Goal: Navigation & Orientation: Find specific page/section

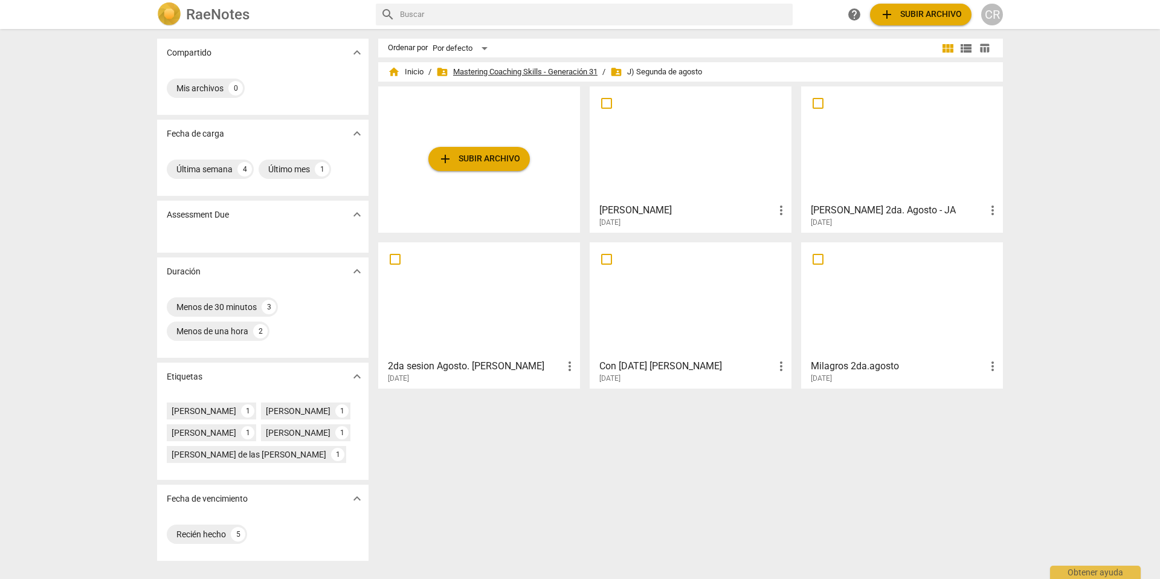
click at [546, 71] on span "folder_shared Mastering Coaching Skills - Generación 31" at bounding box center [516, 72] width 161 height 12
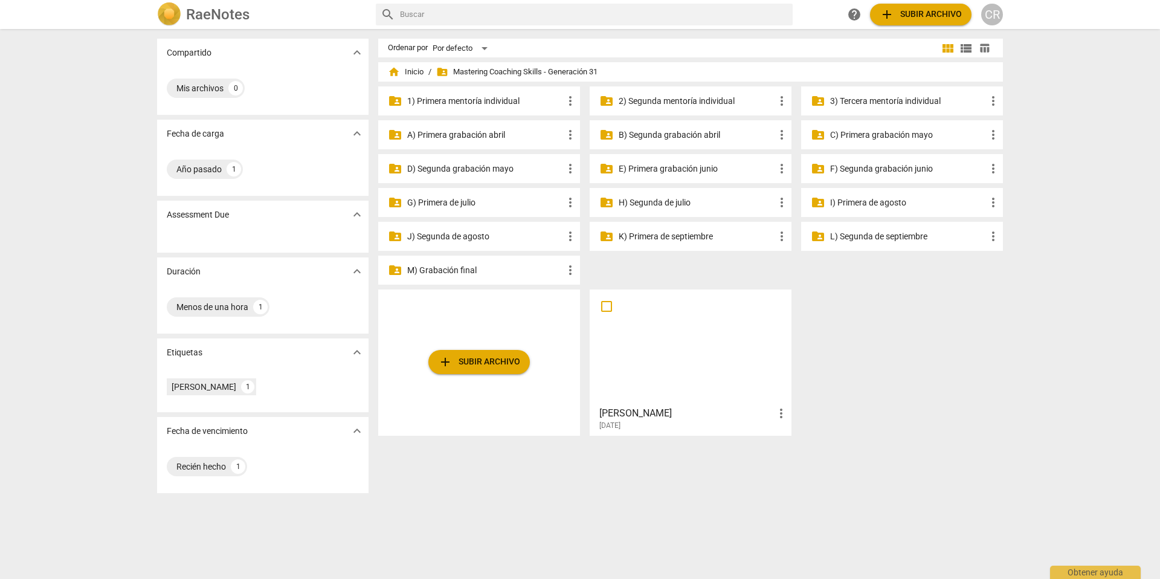
click at [435, 200] on p "G) Primera de julio" at bounding box center [485, 202] width 156 height 13
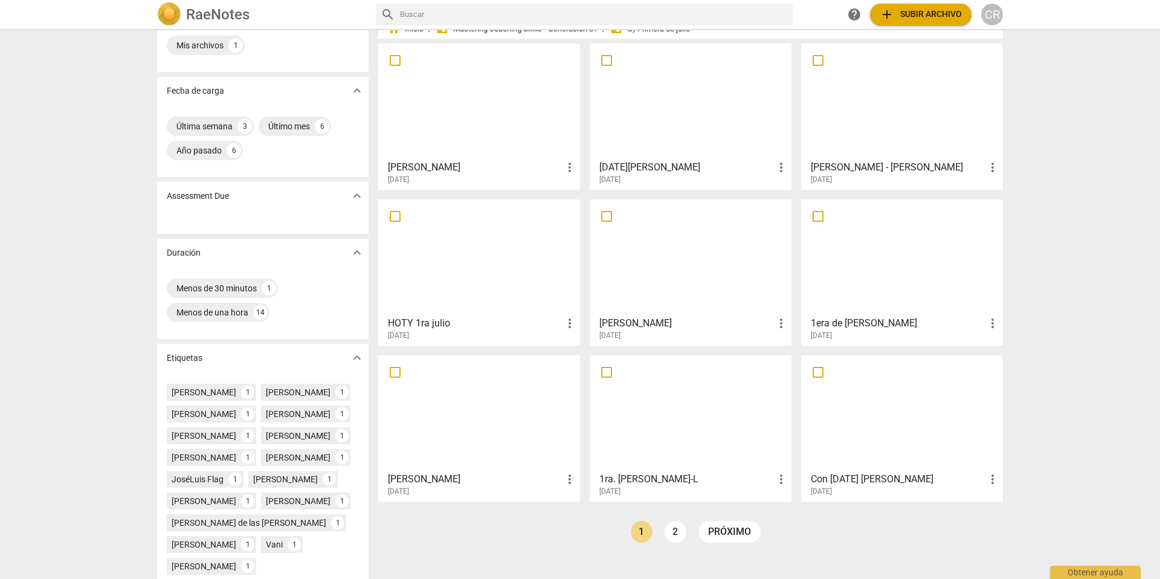
scroll to position [45, 0]
click at [658, 285] on div at bounding box center [690, 255] width 193 height 107
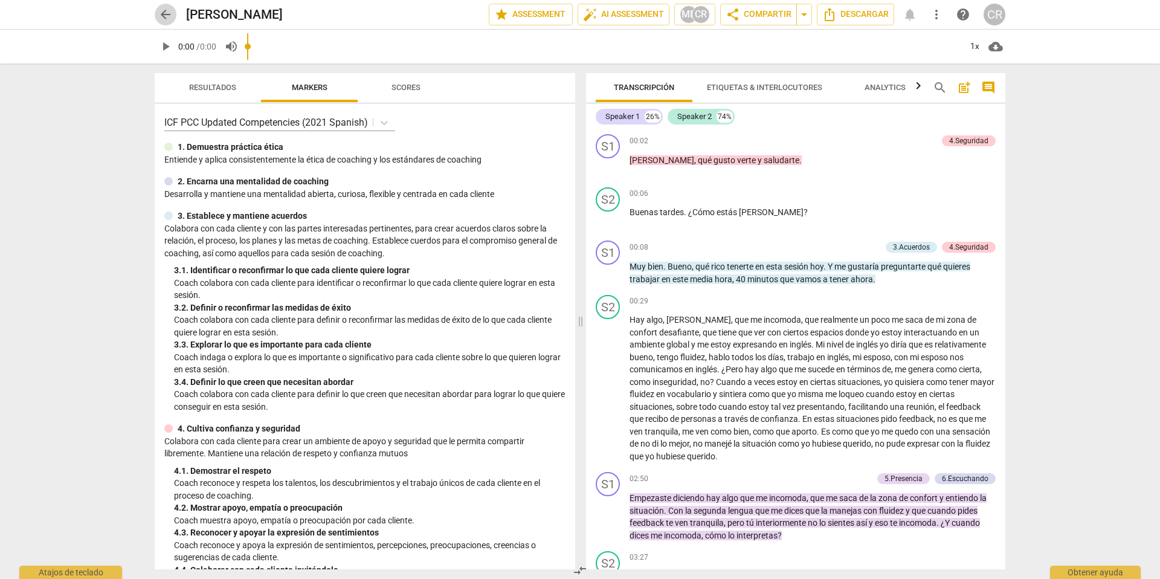
click at [161, 12] on span "arrow_back" at bounding box center [165, 14] width 15 height 15
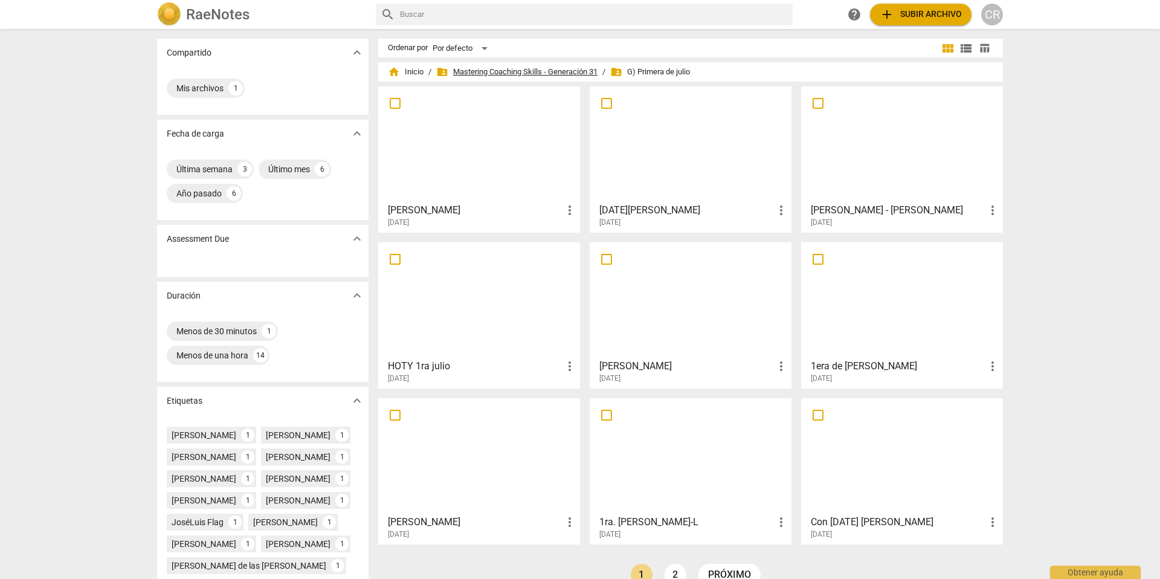
click at [516, 71] on span "folder_shared Mastering Coaching Skills - Generación 31" at bounding box center [516, 72] width 161 height 12
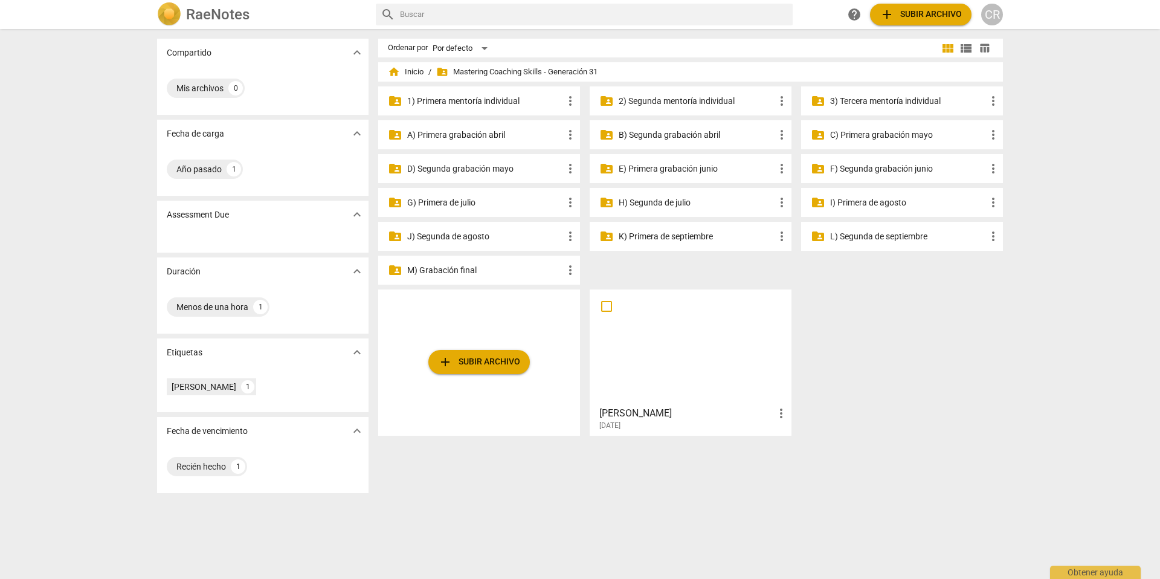
click at [646, 202] on p "H) Segunda de julio" at bounding box center [697, 202] width 156 height 13
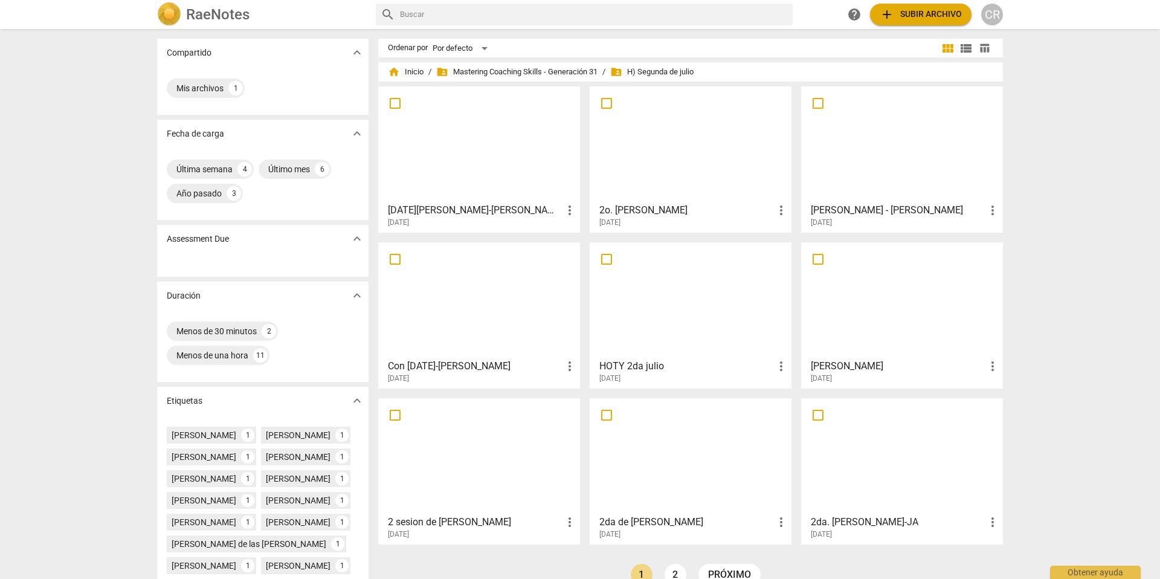
click at [652, 212] on h3 "2o. [PERSON_NAME]" at bounding box center [687, 210] width 175 height 15
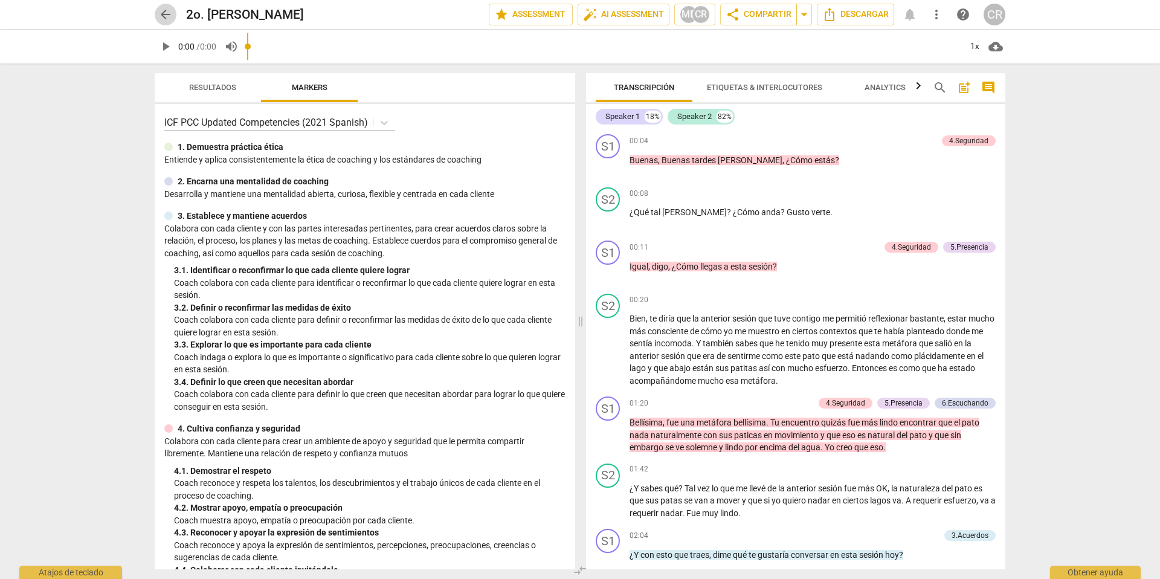
click at [162, 15] on span "arrow_back" at bounding box center [165, 14] width 15 height 15
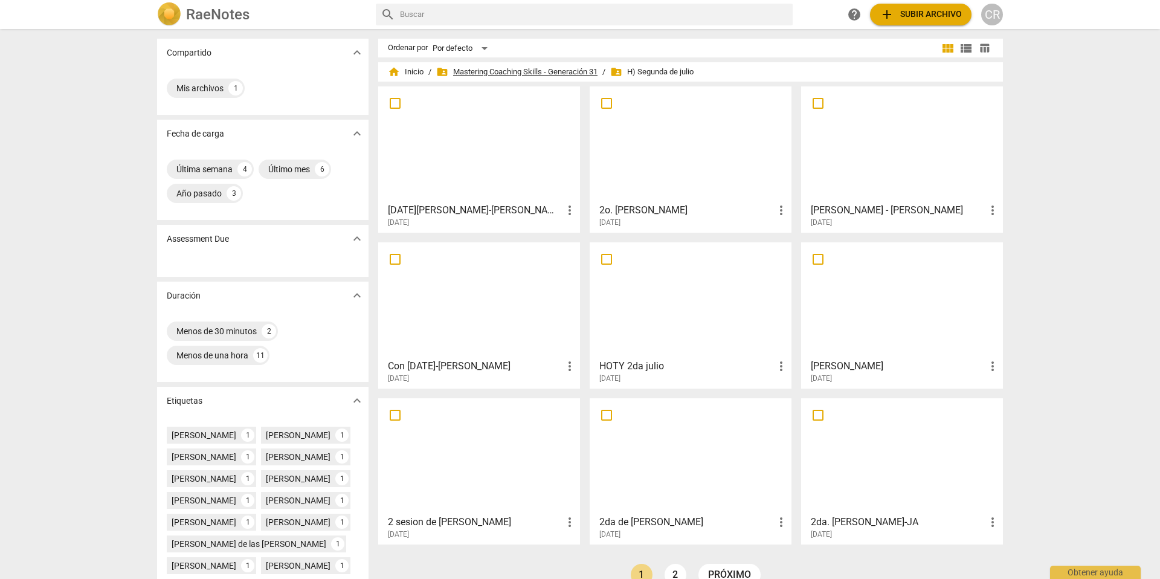
click at [514, 71] on span "folder_shared Mastering Coaching Skills - Generación 31" at bounding box center [516, 72] width 161 height 12
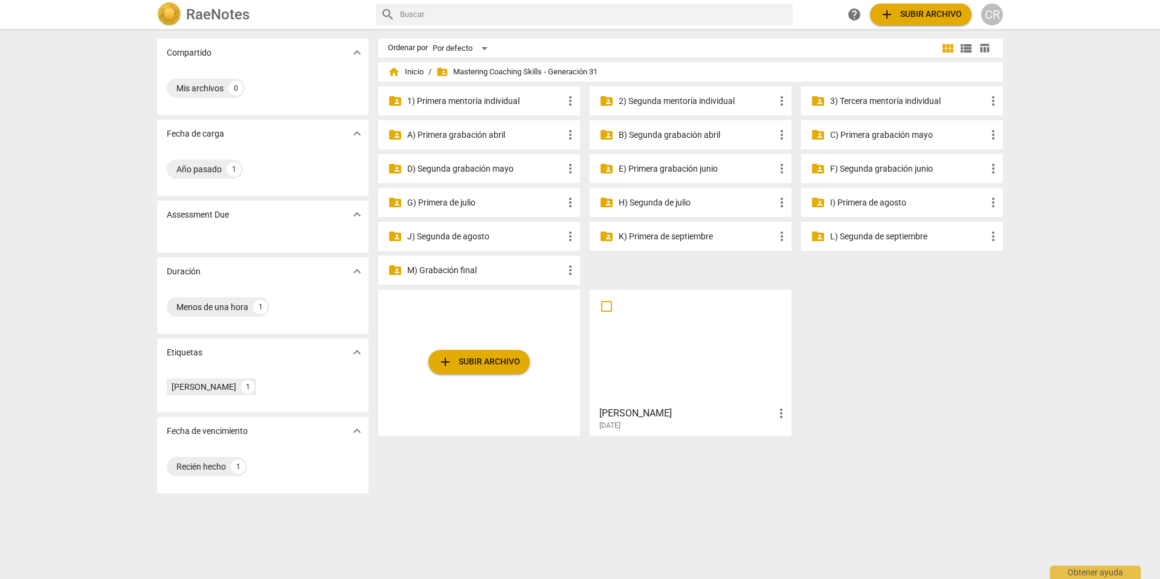
click at [653, 167] on p "E) Primera grabación junio" at bounding box center [697, 169] width 156 height 13
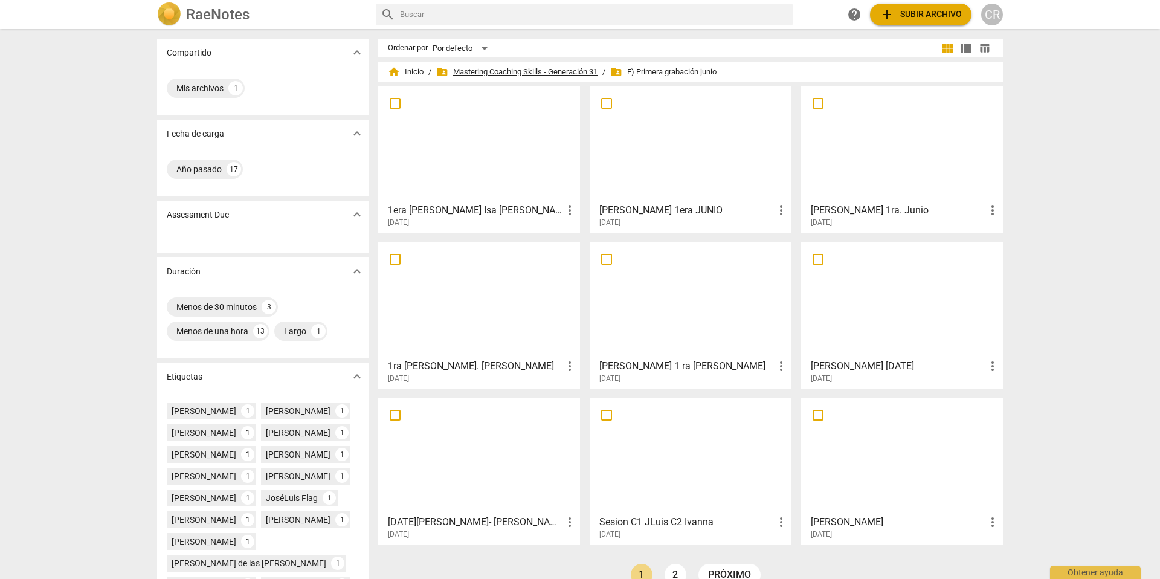
click at [545, 70] on span "folder_shared Mastering Coaching Skills - Generación 31" at bounding box center [516, 72] width 161 height 12
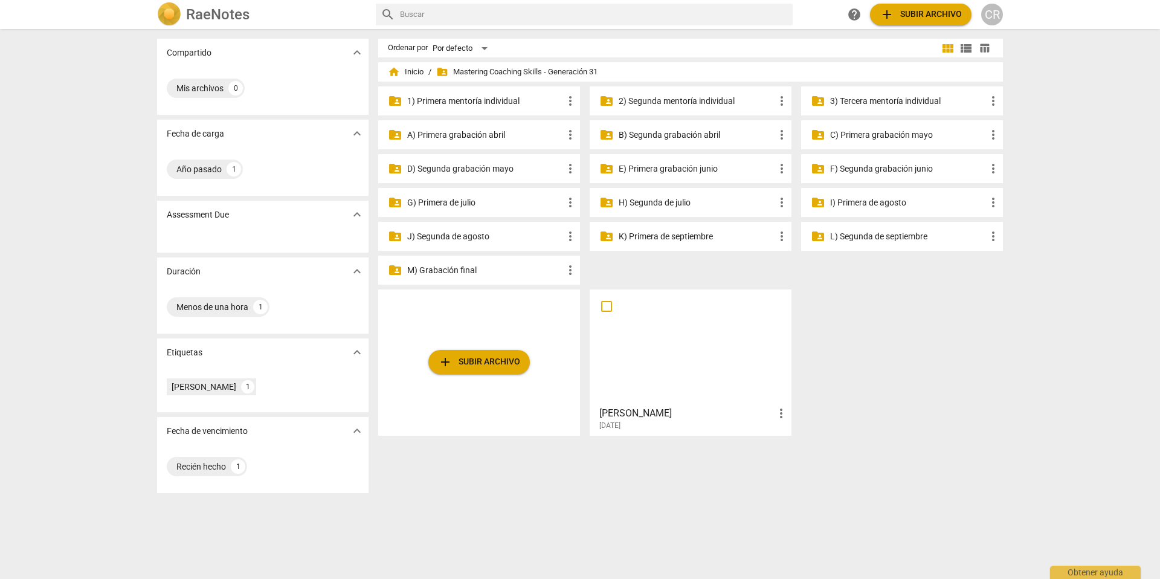
click at [862, 202] on p "I) Primera de agosto" at bounding box center [908, 202] width 156 height 13
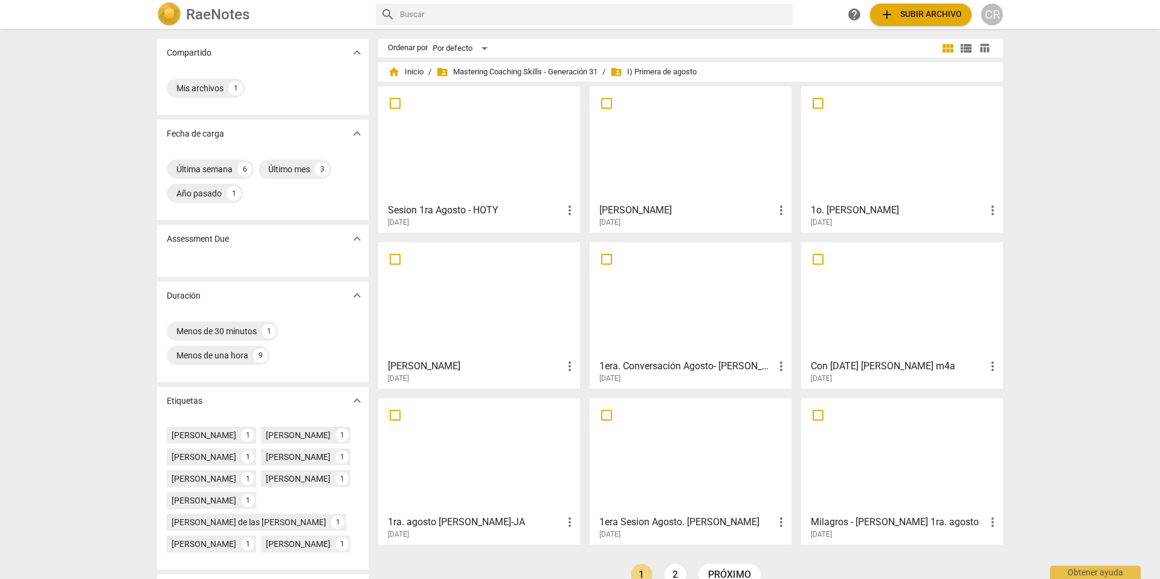
click at [872, 151] on div at bounding box center [902, 144] width 193 height 107
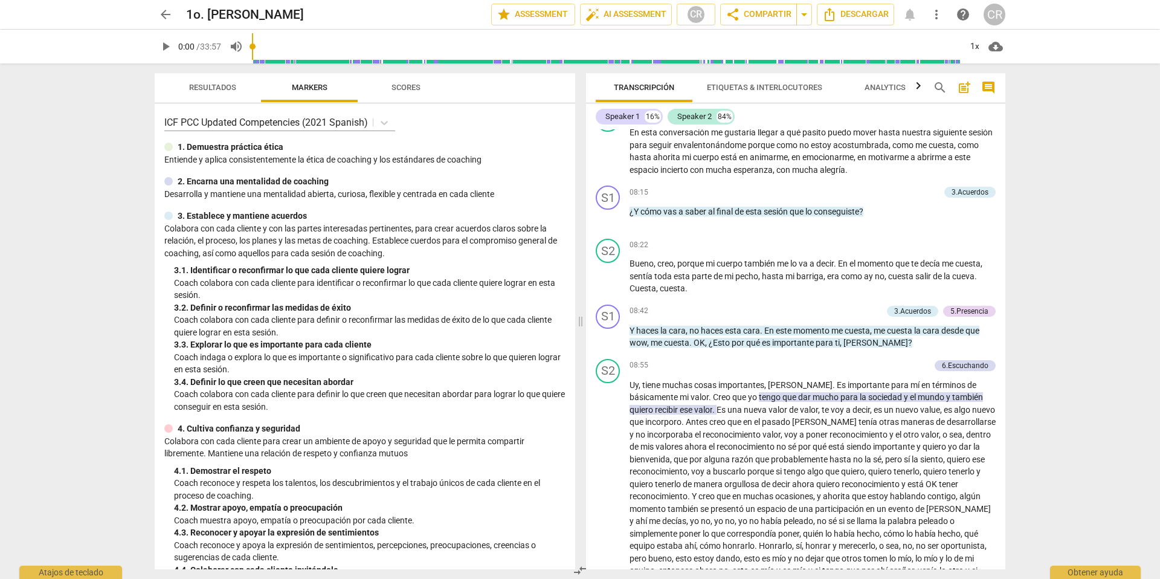
scroll to position [1490, 0]
click at [965, 362] on div "6.Escuchando" at bounding box center [965, 365] width 47 height 11
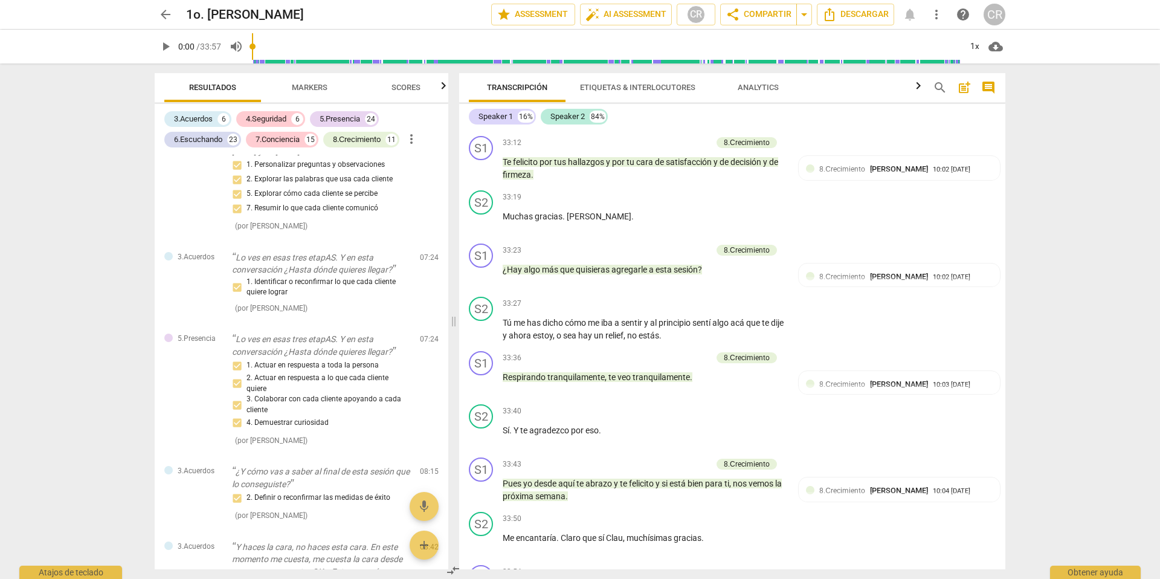
scroll to position [6239, 0]
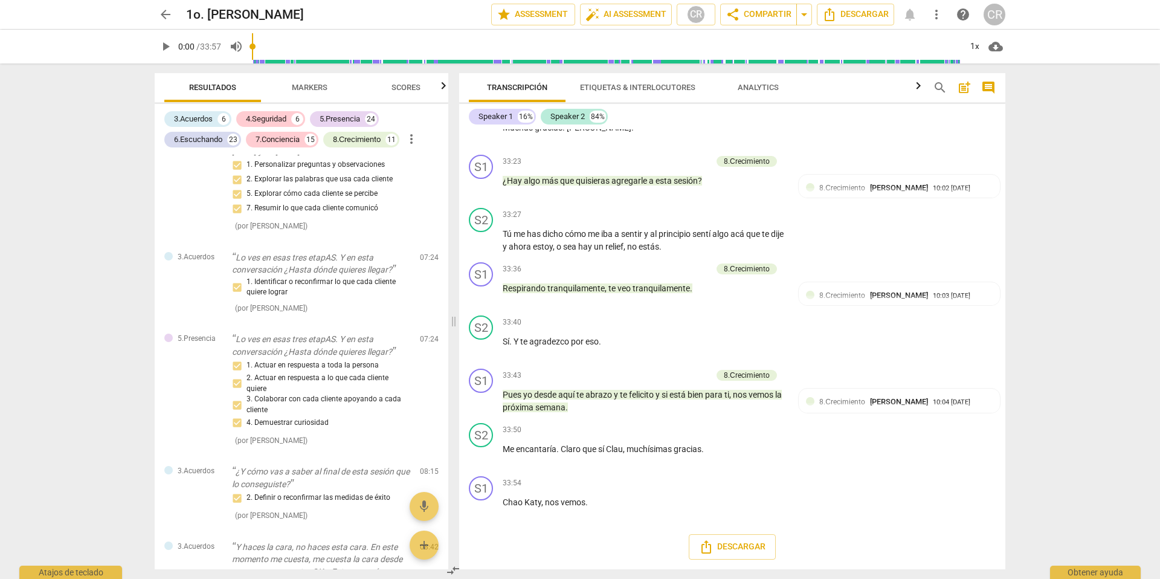
click at [166, 13] on span "arrow_back" at bounding box center [165, 14] width 15 height 15
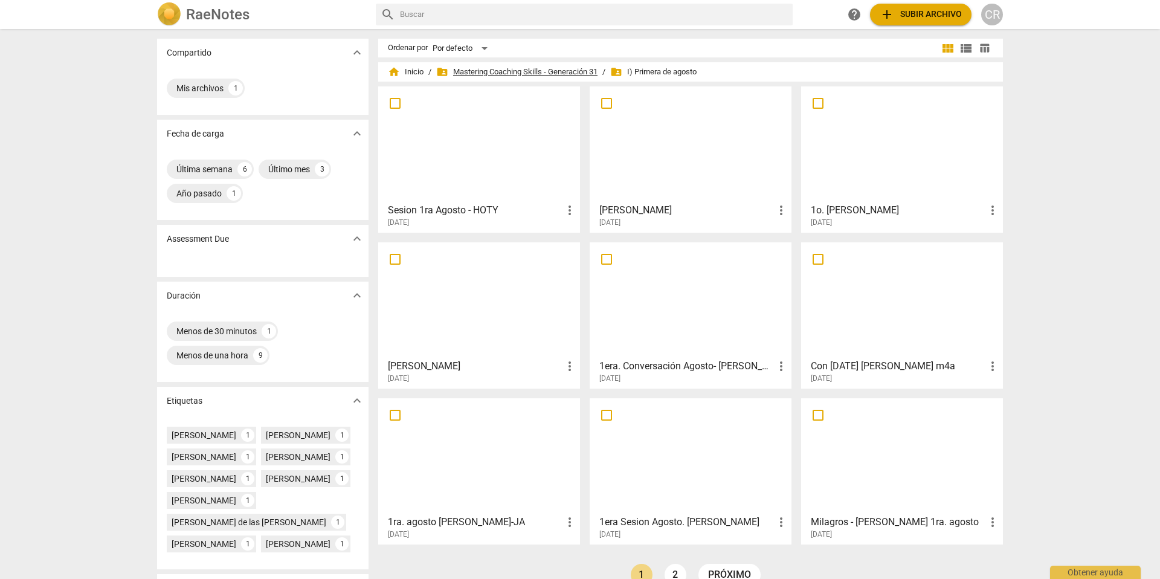
click at [534, 70] on span "folder_shared Mastering Coaching Skills - Generación 31" at bounding box center [516, 72] width 161 height 12
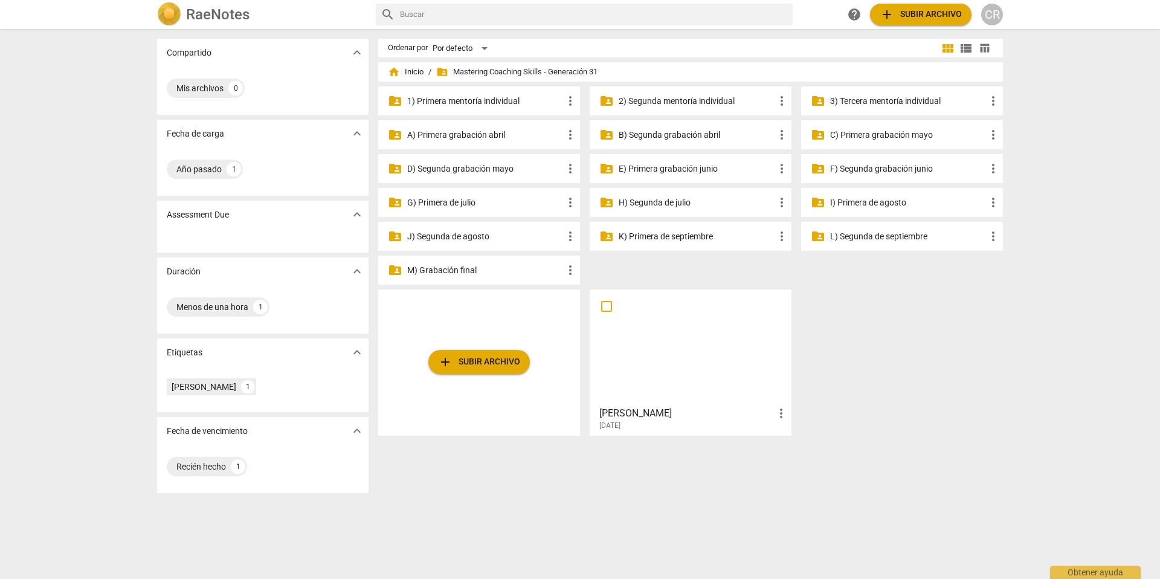
click at [462, 237] on p "J) Segunda de agosto" at bounding box center [485, 236] width 156 height 13
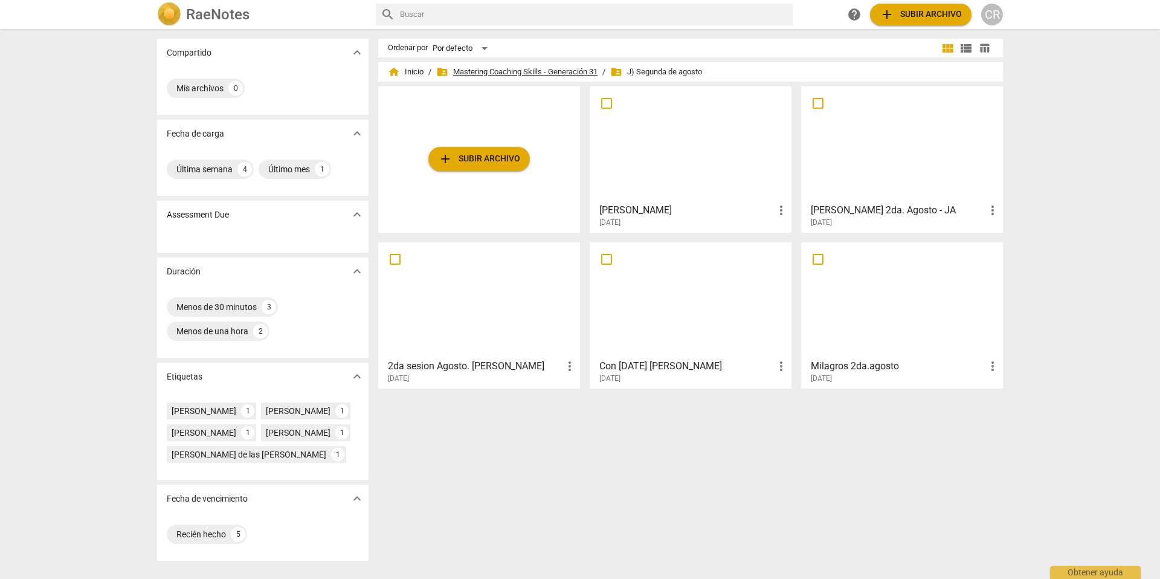
click at [502, 72] on span "folder_shared Mastering Coaching Skills - Generación 31" at bounding box center [516, 72] width 161 height 12
